Goal: Information Seeking & Learning: Learn about a topic

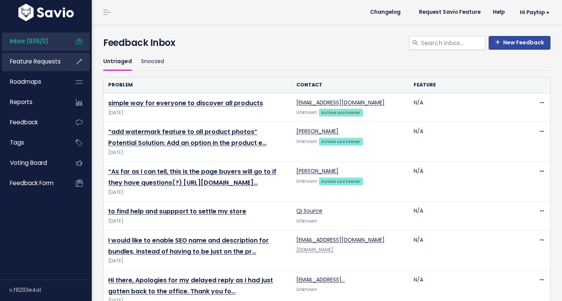
click at [30, 61] on span "Feature Requests" at bounding box center [35, 61] width 51 height 8
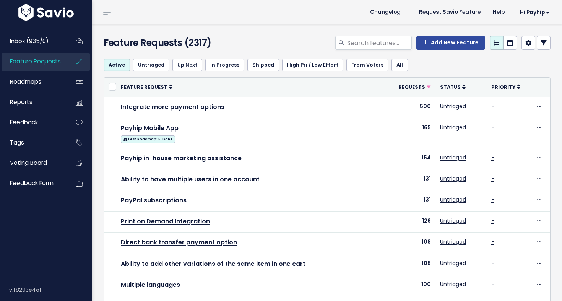
click at [366, 43] on div "Customize Filter order, names, and sharing, and show/hide filters" at bounding box center [403, 48] width 76 height 24
click at [369, 43] on div "Customize Filter order, names, and sharing, and show/hide filters" at bounding box center [403, 48] width 76 height 24
click at [377, 44] on div "Customize Filter order, names, and sharing, and show/hide filters" at bounding box center [403, 48] width 76 height 24
click at [381, 40] on div "Customize Filter order, names, and sharing, and show/hide filters" at bounding box center [403, 48] width 76 height 24
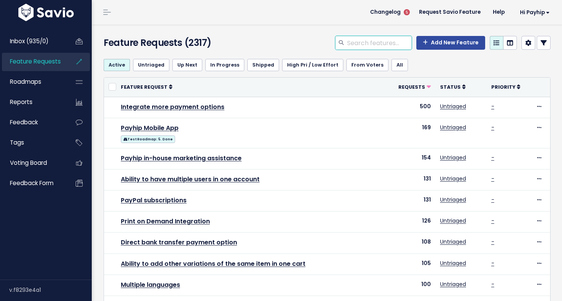
click at [357, 42] on input "search" at bounding box center [378, 43] width 65 height 14
type input "limit"
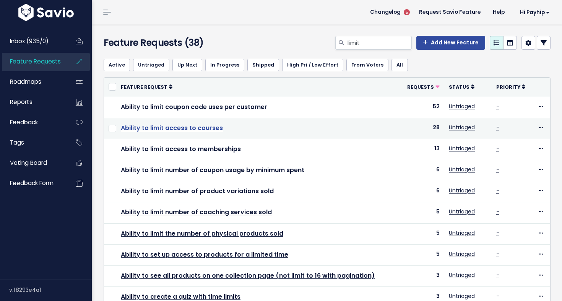
click at [202, 128] on link "Ability to limit access to courses" at bounding box center [172, 127] width 102 height 9
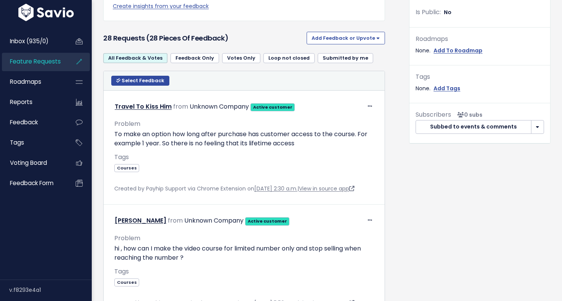
scroll to position [244, 0]
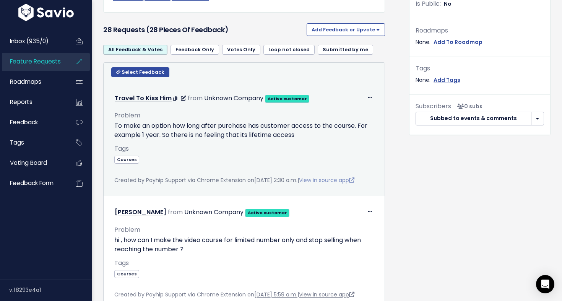
click at [341, 179] on link "View in source app" at bounding box center [326, 180] width 55 height 8
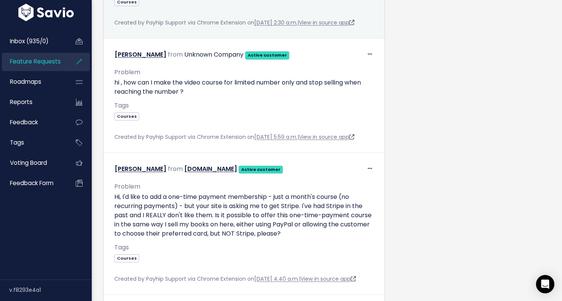
scroll to position [402, 0]
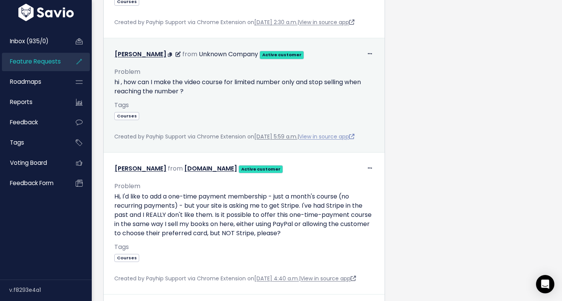
click at [347, 140] on link "View in source app" at bounding box center [326, 137] width 55 height 8
